Goal: Find specific page/section: Find specific page/section

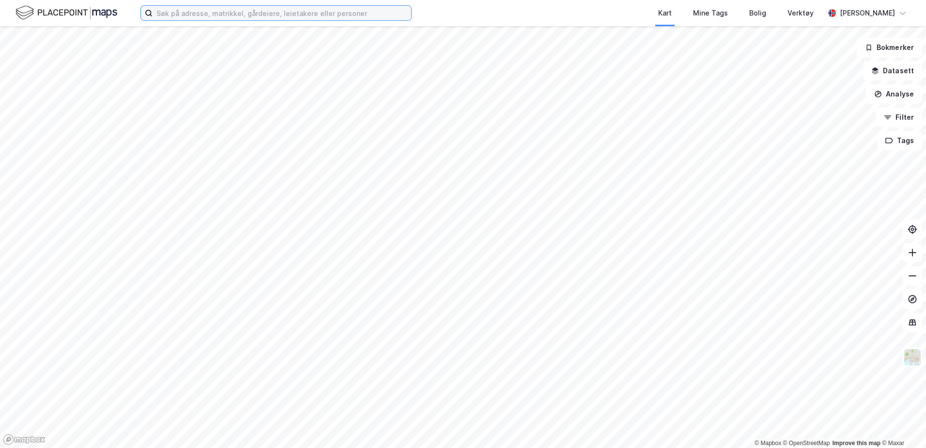
click at [274, 13] on input at bounding box center [282, 13] width 259 height 15
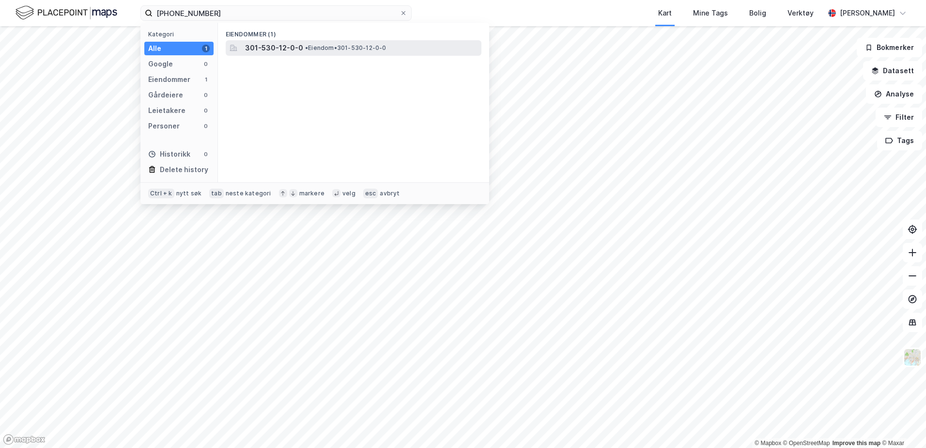
click at [314, 40] on div "301-530-12-0-0 • Eiendom • 301-530-12-0-0" at bounding box center [354, 48] width 256 height 16
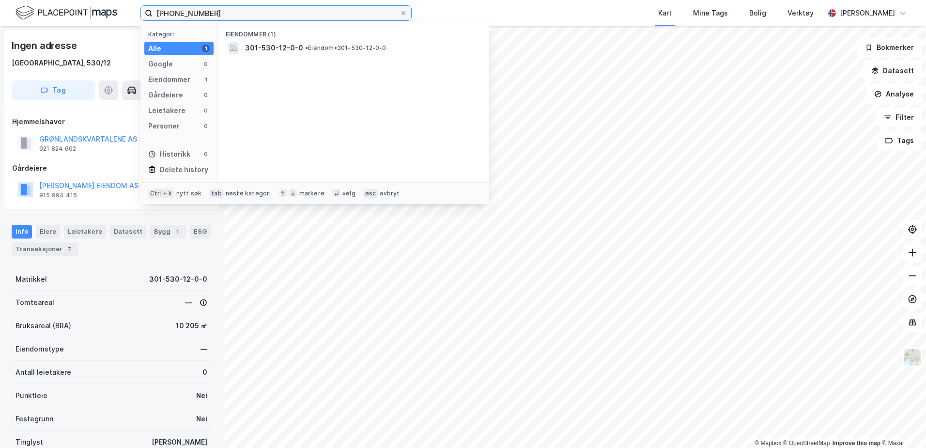
drag, startPoint x: 190, startPoint y: 15, endPoint x: 184, endPoint y: 13, distance: 7.1
click at [184, 13] on input "[PHONE_NUMBER]" at bounding box center [276, 13] width 247 height 15
click at [216, 11] on input "[PHONE_NUMBER]" at bounding box center [276, 13] width 247 height 15
type input "0301-515-2-0-2"
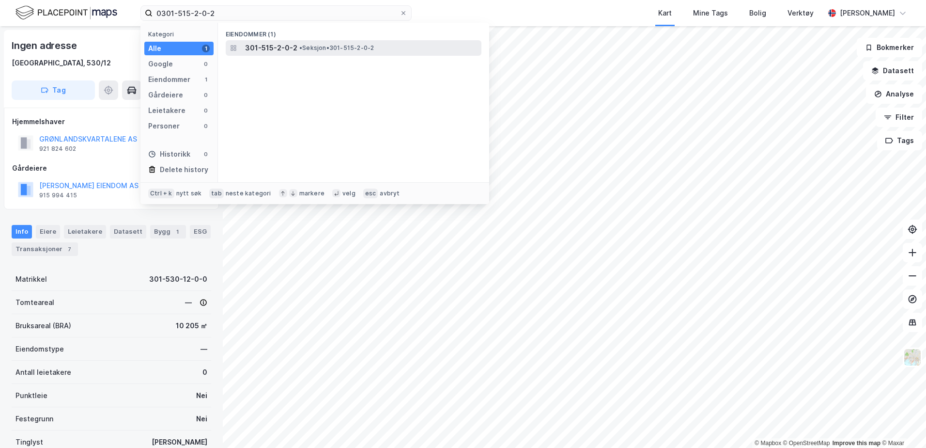
click at [308, 47] on span "• Seksjon • 301-515-2-0-2" at bounding box center [336, 48] width 75 height 8
